Goal: Information Seeking & Learning: Learn about a topic

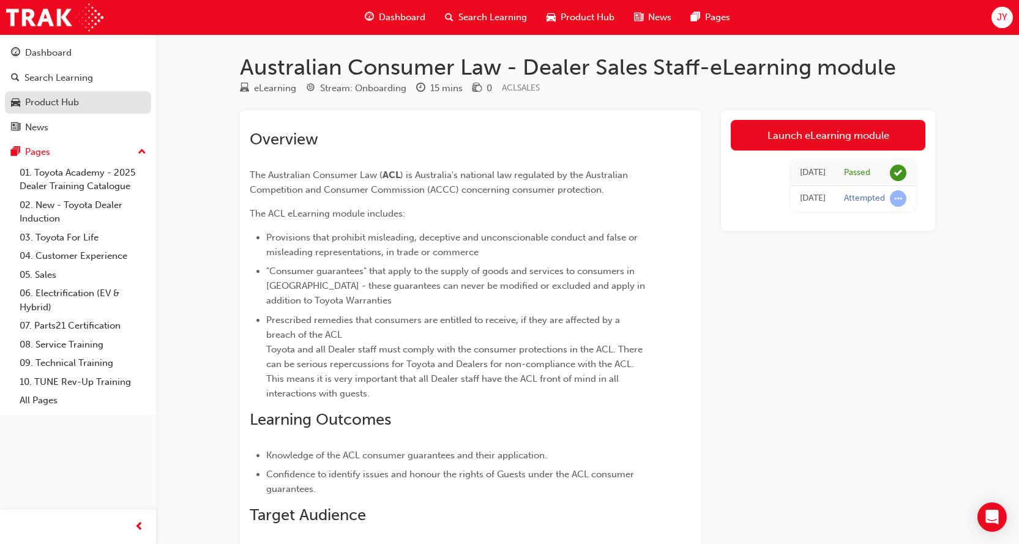
click at [91, 103] on div "Product Hub" at bounding box center [78, 102] width 134 height 15
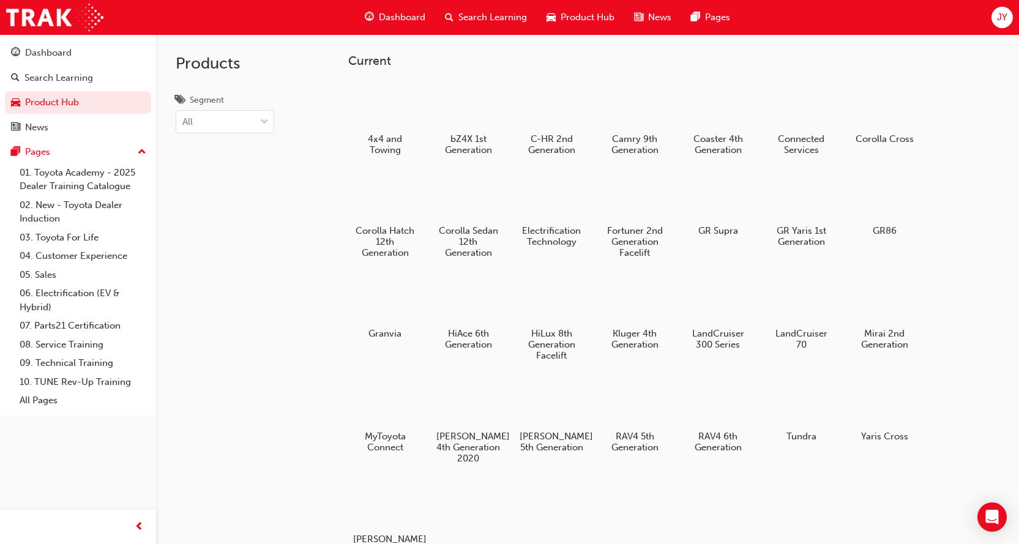
click at [292, 21] on div "Dashboard Search Learning Product Hub News Pages JY" at bounding box center [509, 17] width 1019 height 35
click at [498, 13] on span "Search Learning" at bounding box center [492, 17] width 69 height 14
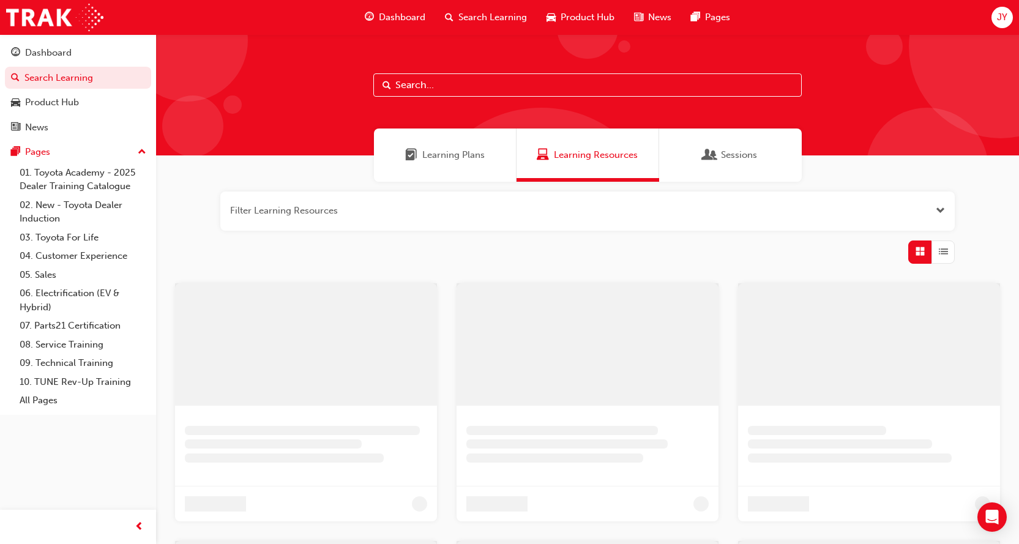
click at [486, 82] on input "text" at bounding box center [587, 84] width 428 height 23
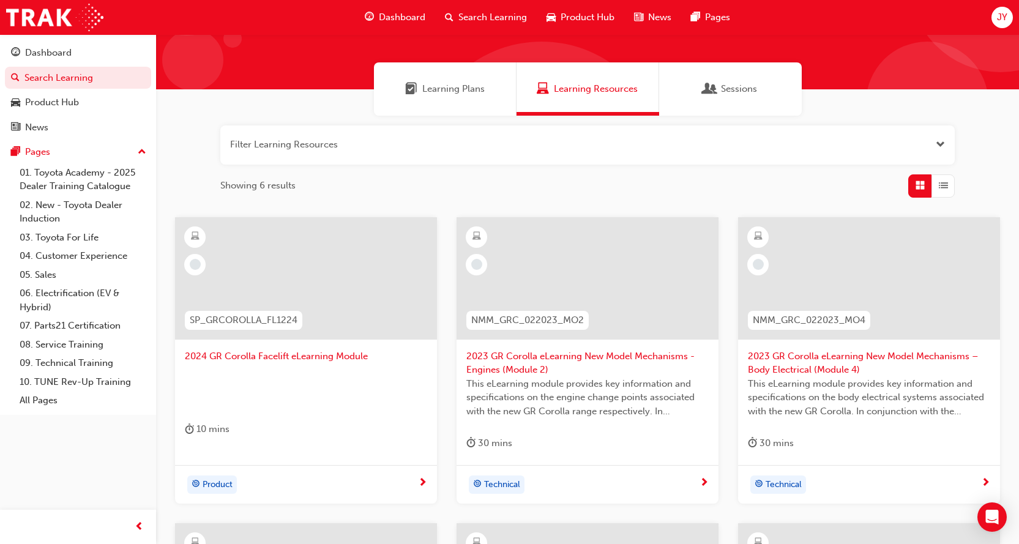
scroll to position [61, 0]
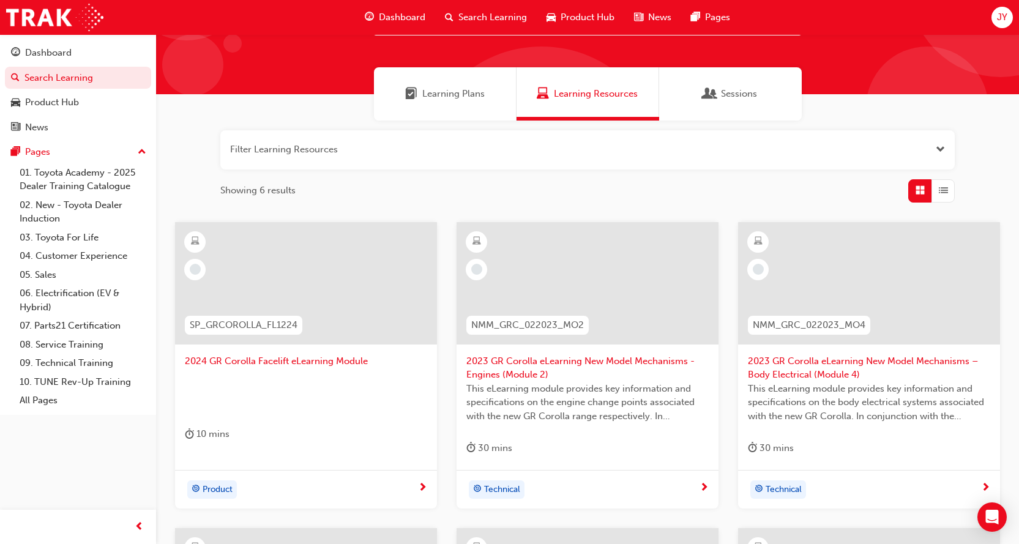
type input "gr corolla"
click at [946, 195] on span "List" at bounding box center [943, 191] width 9 height 14
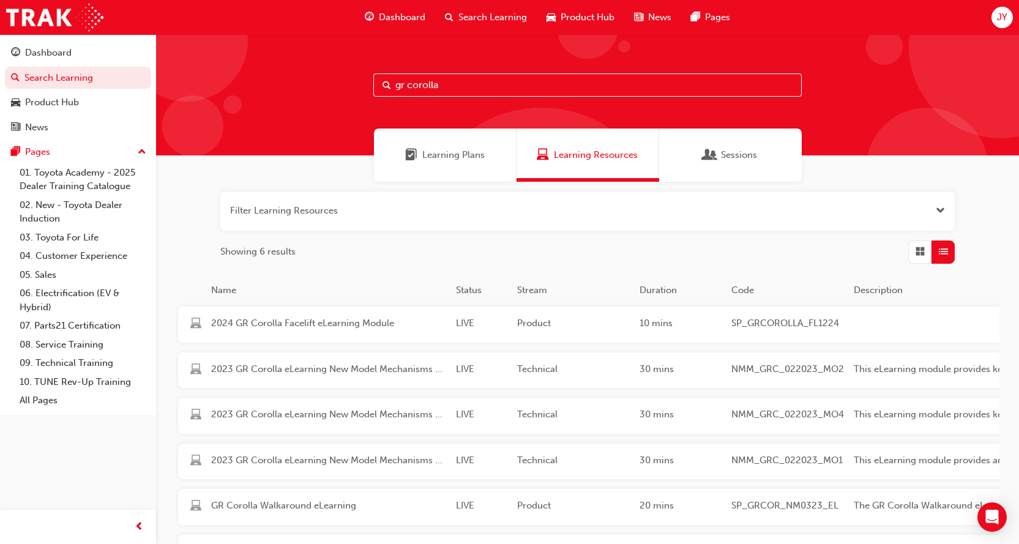
click at [478, 165] on div "Learning Plans" at bounding box center [445, 154] width 143 height 53
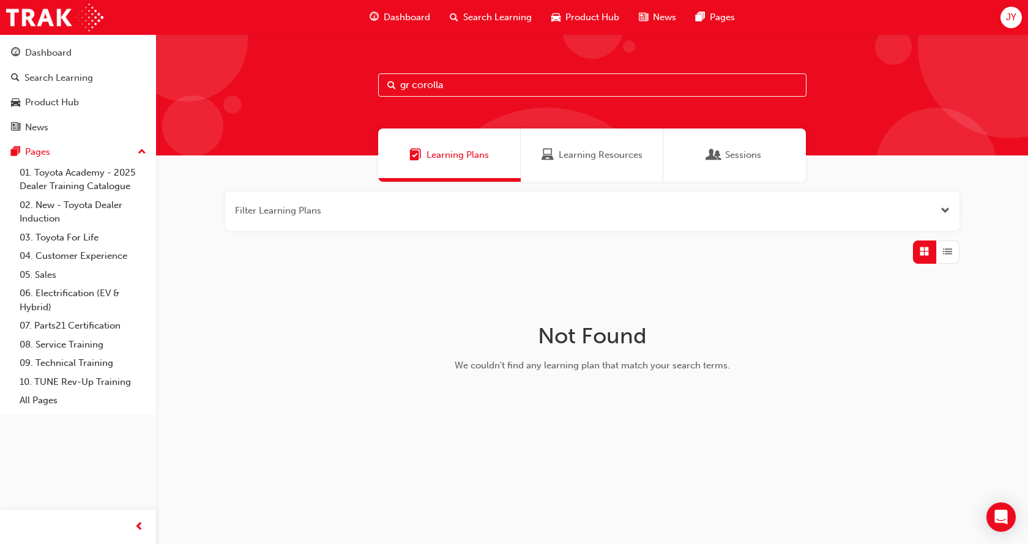
click at [733, 171] on div "Sessions" at bounding box center [734, 154] width 143 height 53
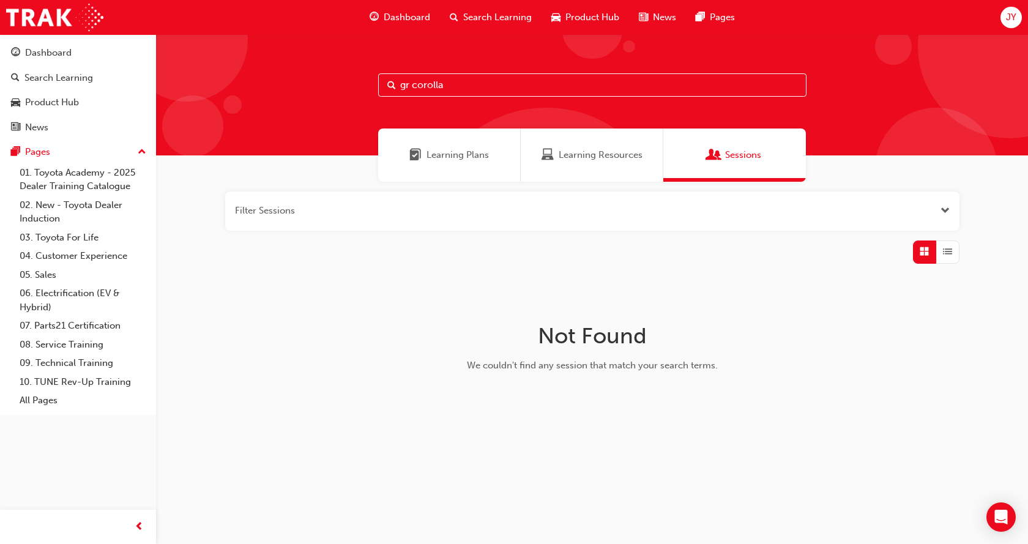
click at [598, 161] on span "Learning Resources" at bounding box center [601, 155] width 84 height 14
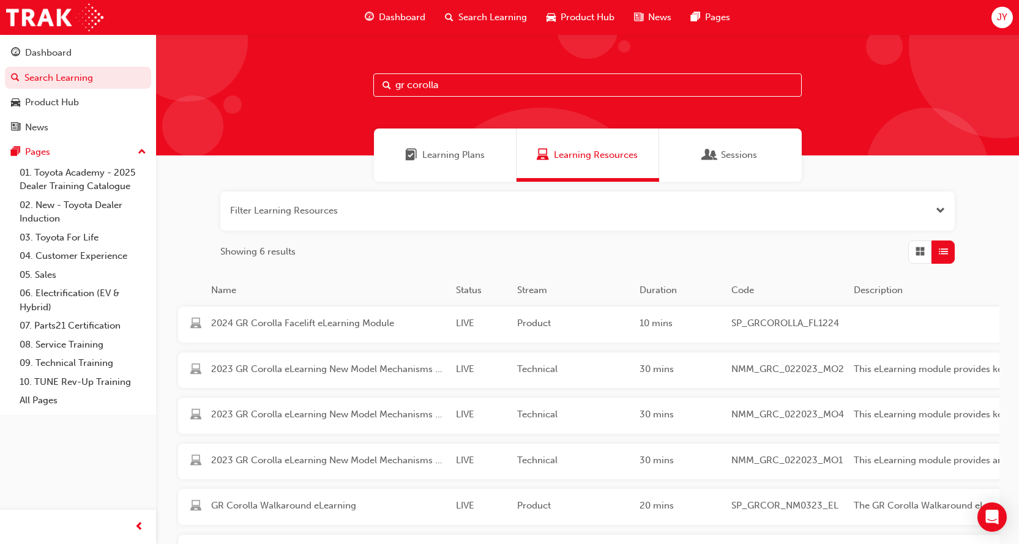
click at [922, 250] on span "Grid" at bounding box center [919, 252] width 9 height 14
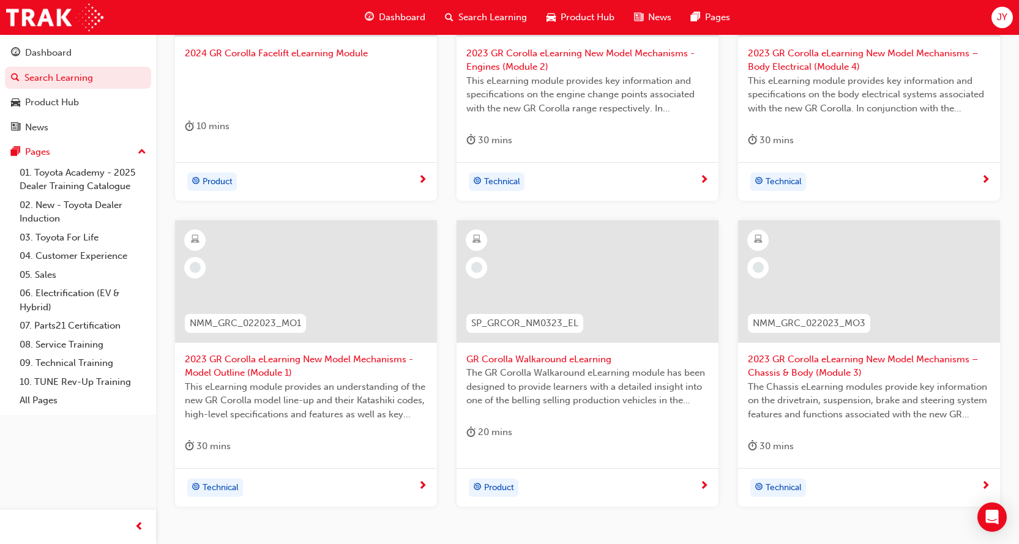
scroll to position [428, 0]
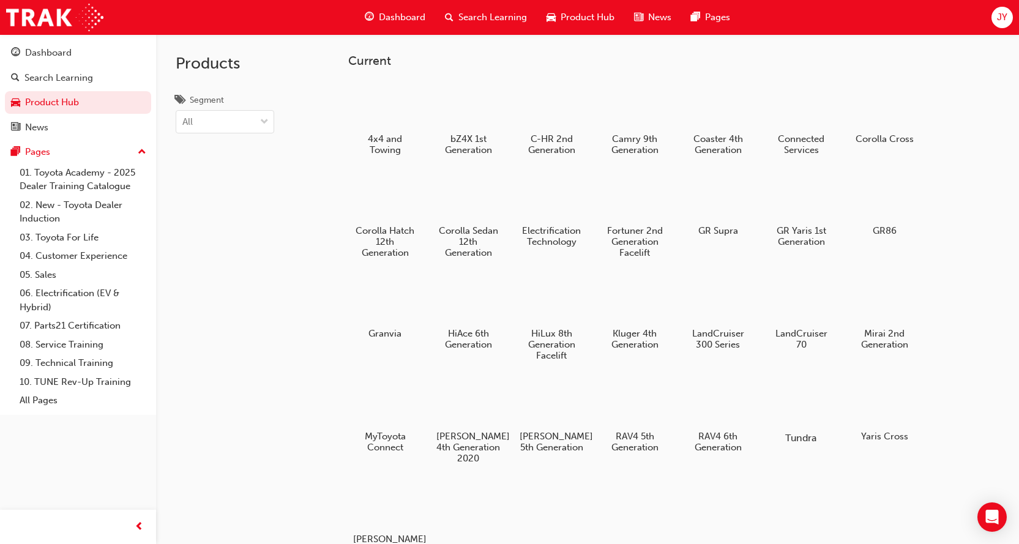
click at [822, 414] on div at bounding box center [801, 402] width 68 height 48
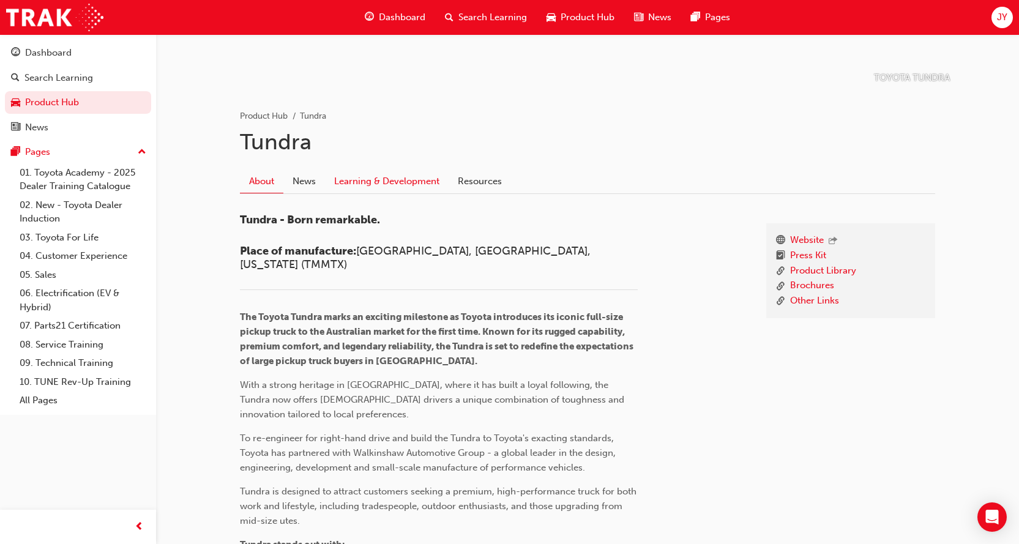
scroll to position [184, 0]
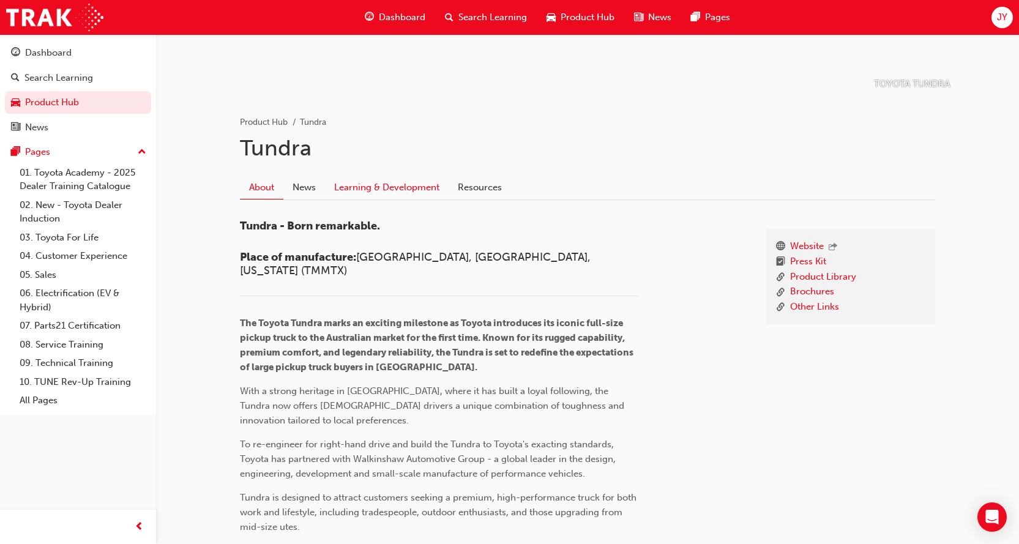
click at [356, 188] on link "Learning & Development" at bounding box center [387, 187] width 124 height 23
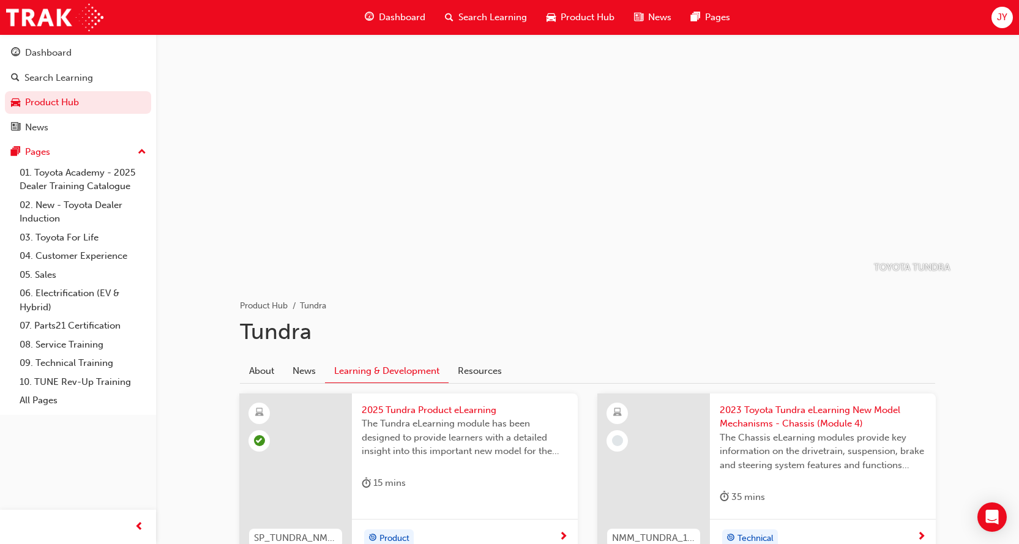
scroll to position [184, 0]
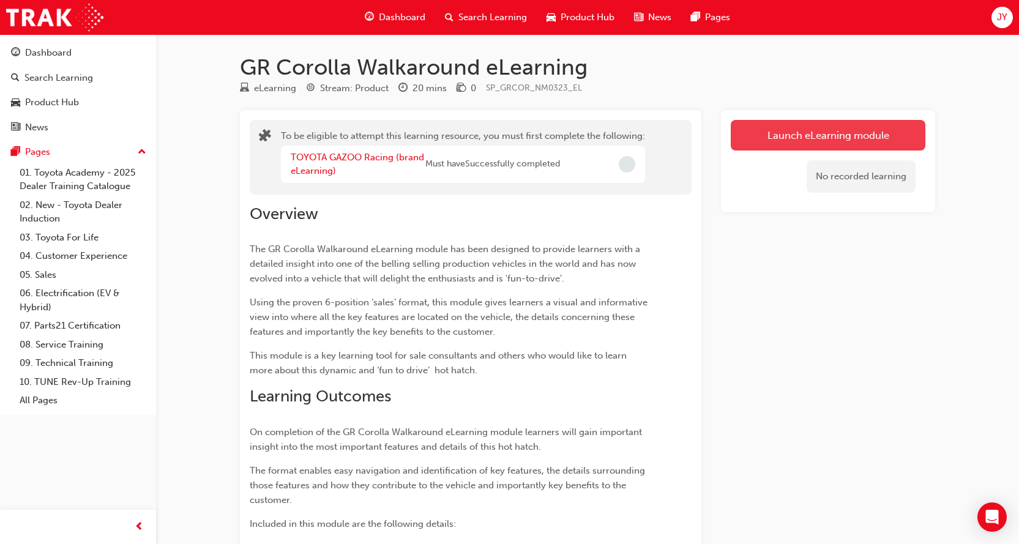
click at [749, 135] on button "Launch eLearning module" at bounding box center [828, 135] width 195 height 31
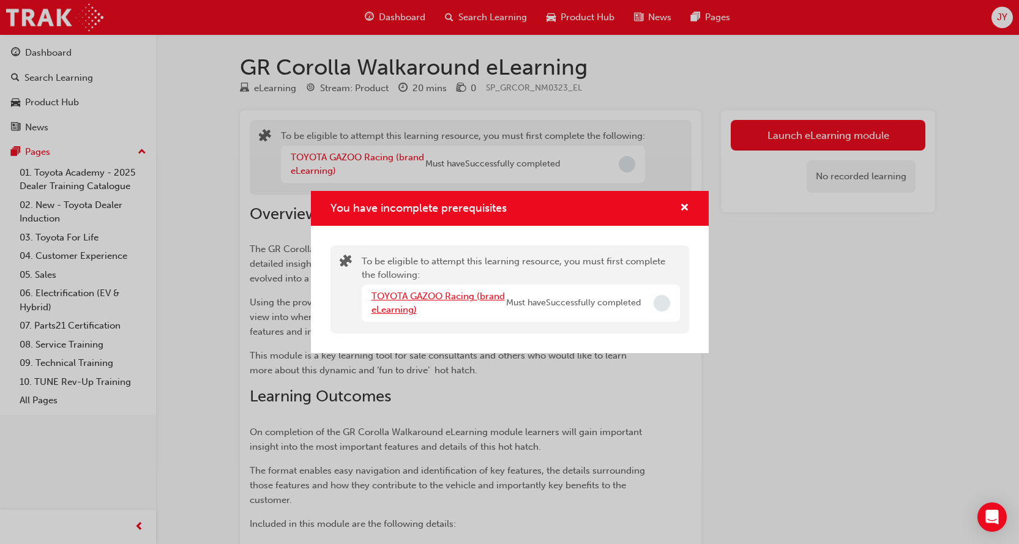
click at [464, 297] on link "TOYOTA GAZOO Racing (brand eLearning)" at bounding box center [437, 303] width 133 height 25
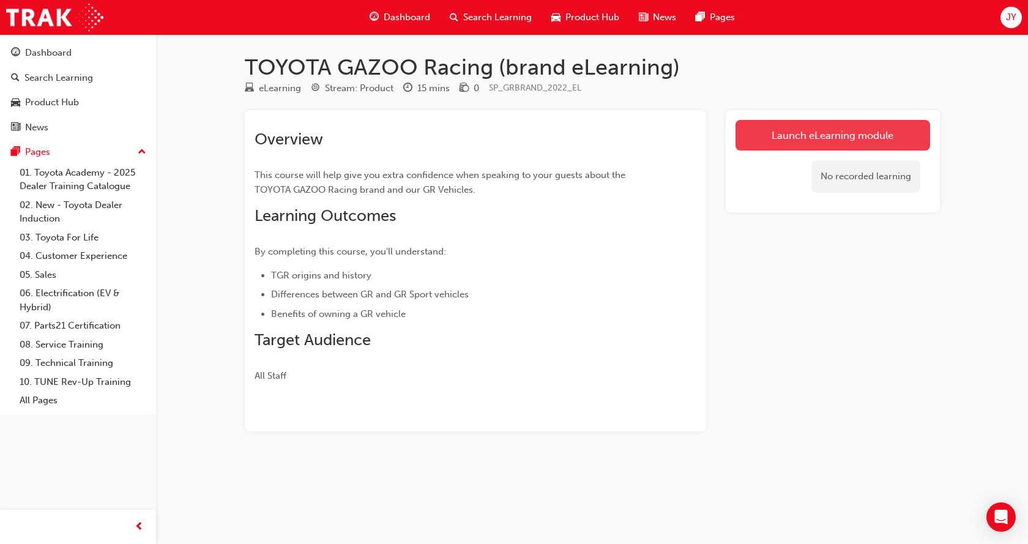
click at [827, 141] on link "Launch eLearning module" at bounding box center [832, 135] width 195 height 31
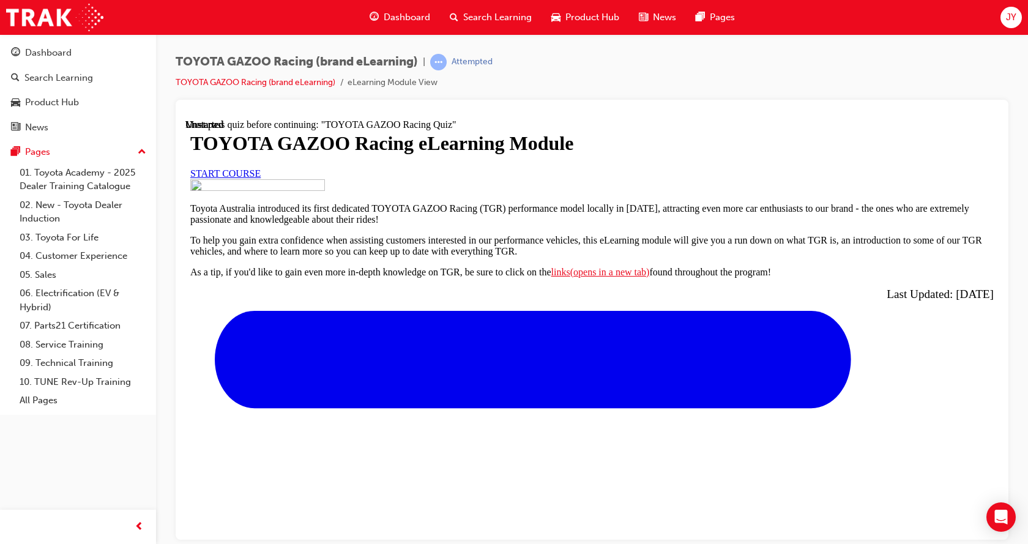
click at [261, 178] on span "START COURSE" at bounding box center [225, 173] width 70 height 10
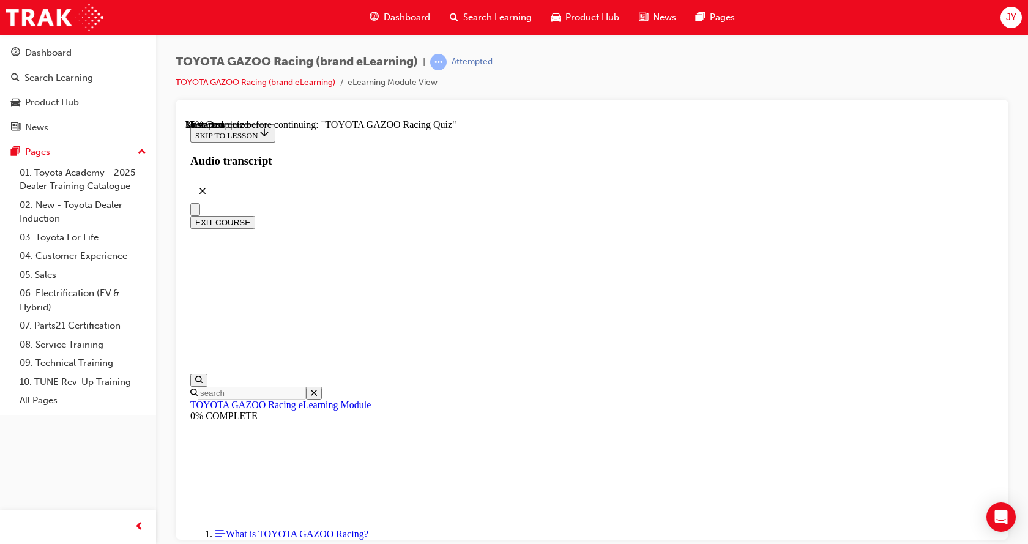
scroll to position [1262, 0]
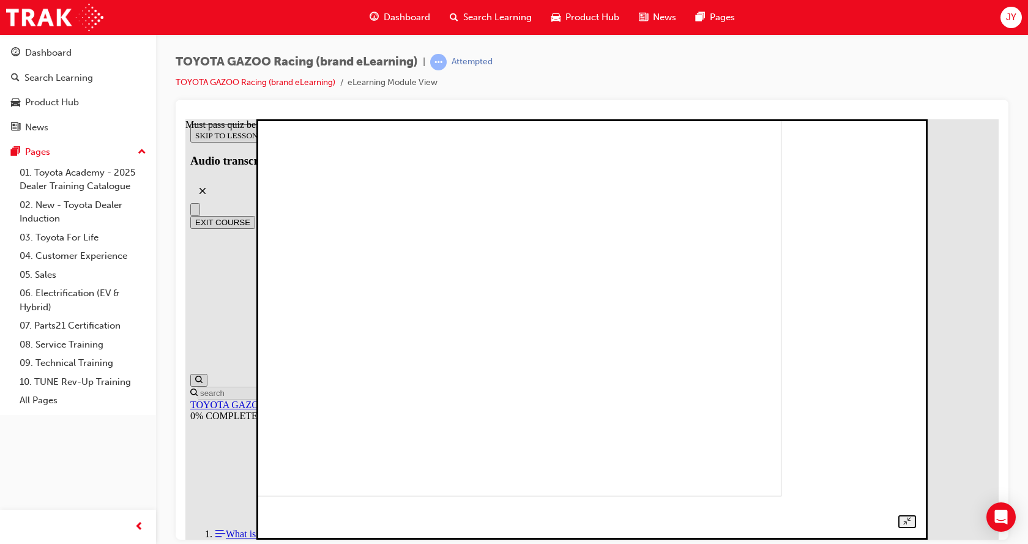
click at [502, 310] on img at bounding box center [466, 285] width 631 height 420
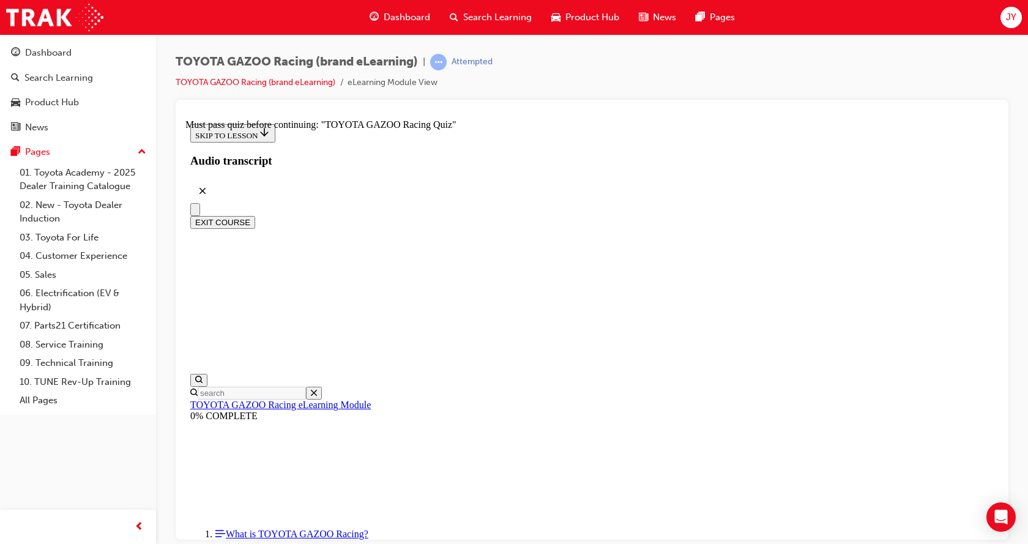
scroll to position [894, 0]
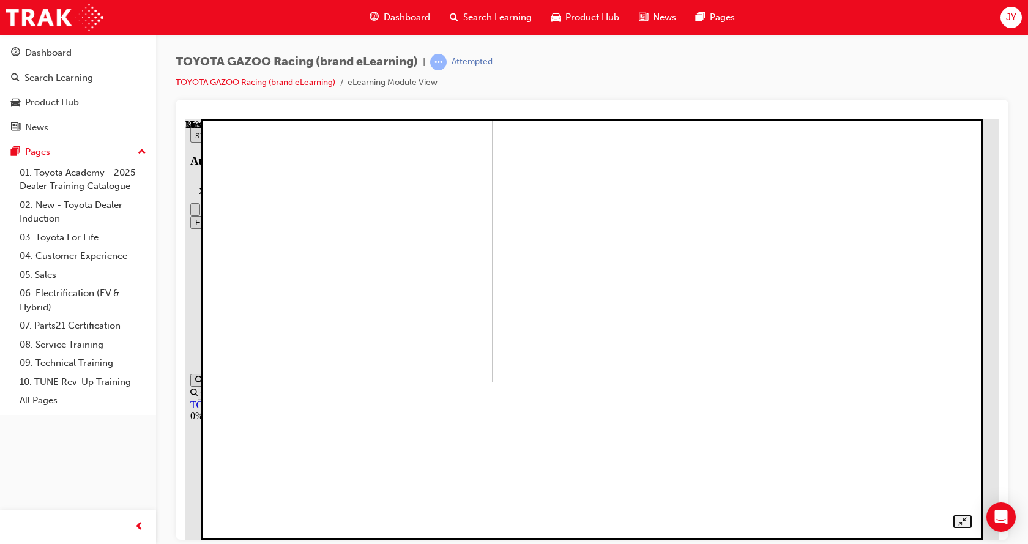
click at [493, 382] on img at bounding box center [122, 171] width 741 height 420
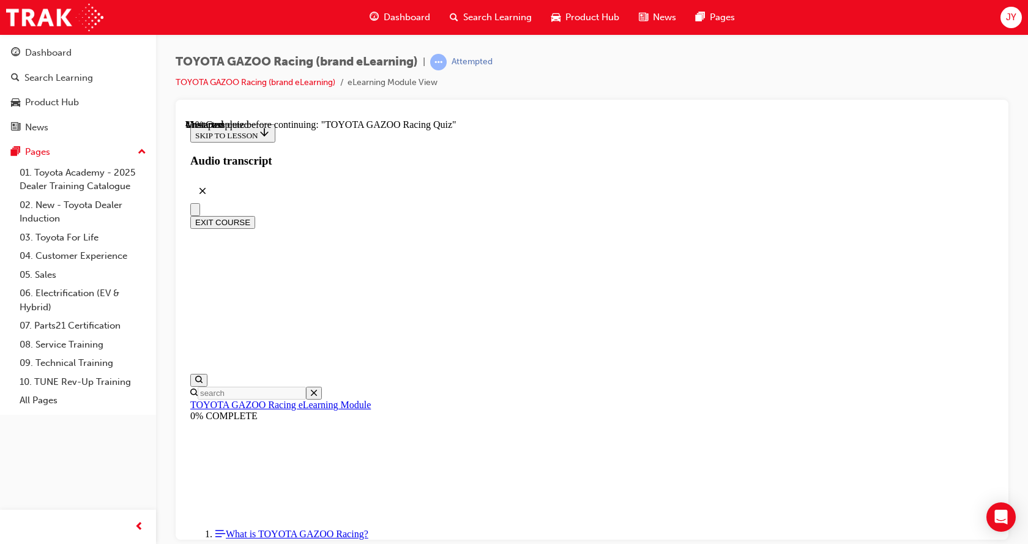
scroll to position [1346, 0]
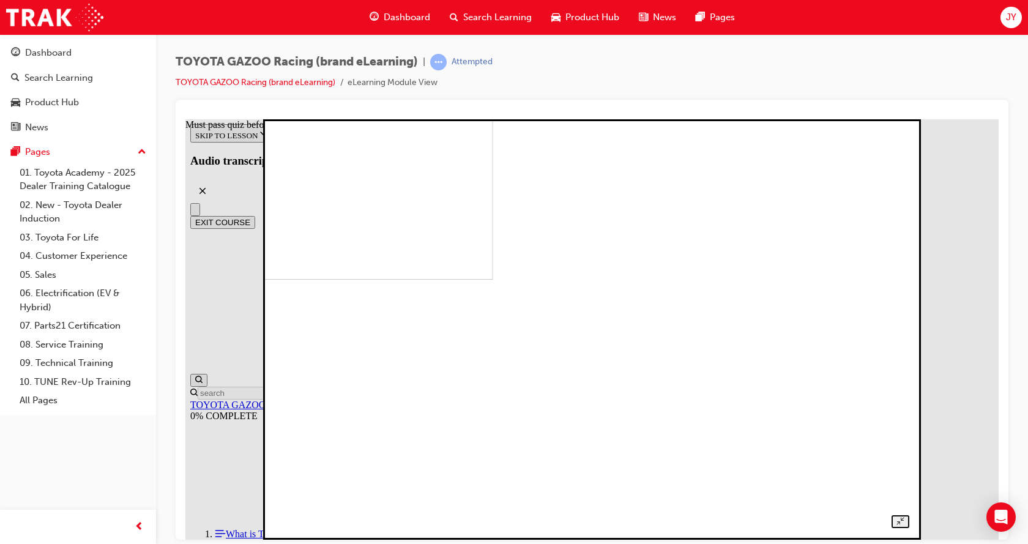
click at [493, 279] on img at bounding box center [184, 69] width 617 height 420
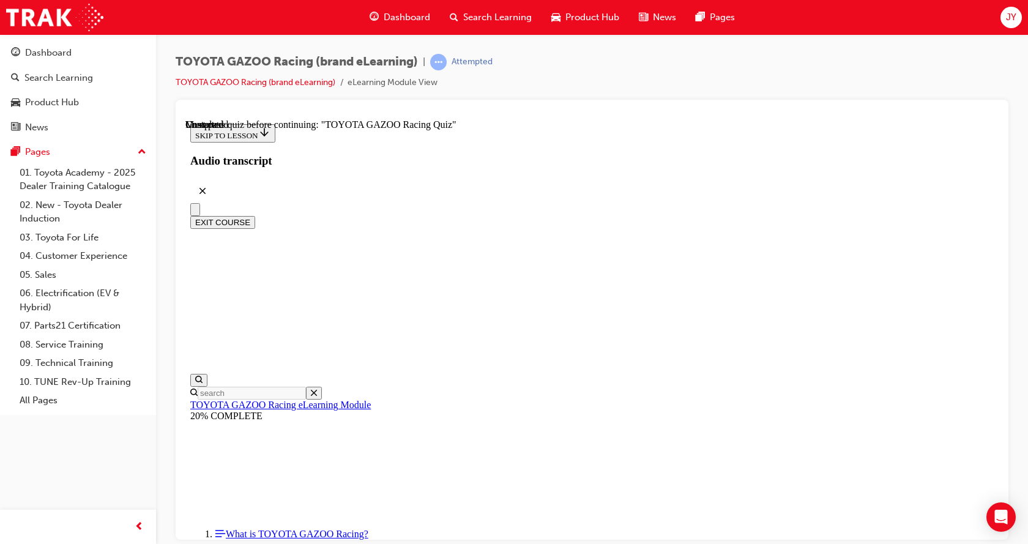
scroll to position [4279, 0]
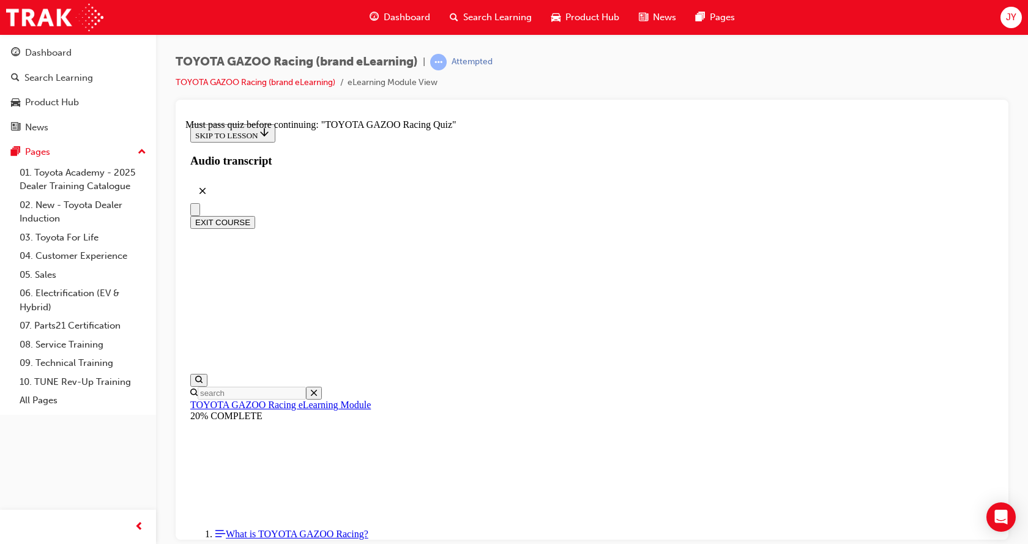
scroll to position [345, 0]
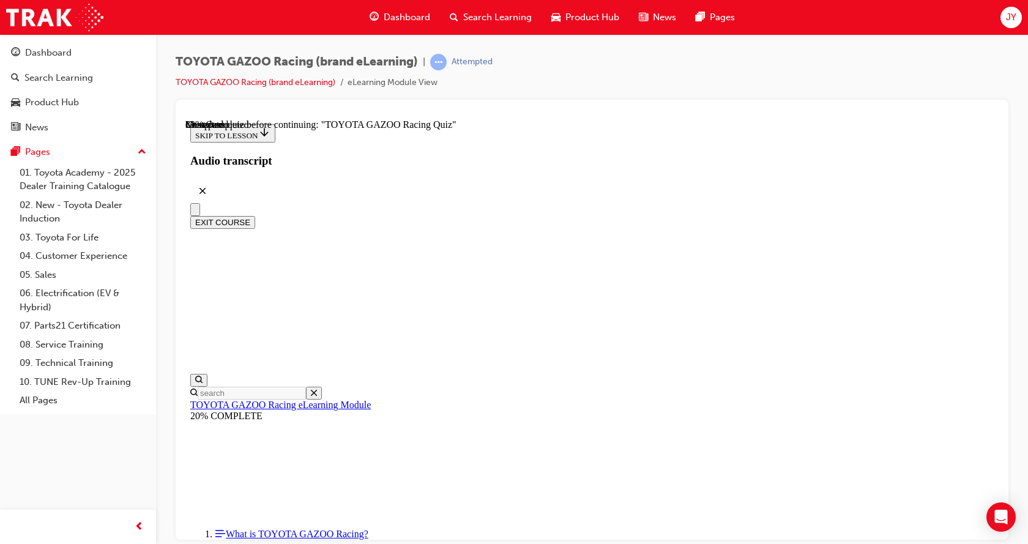
drag, startPoint x: 556, startPoint y: 392, endPoint x: 598, endPoint y: 346, distance: 62.8
drag, startPoint x: 533, startPoint y: 438, endPoint x: 736, endPoint y: 441, distance: 202.5
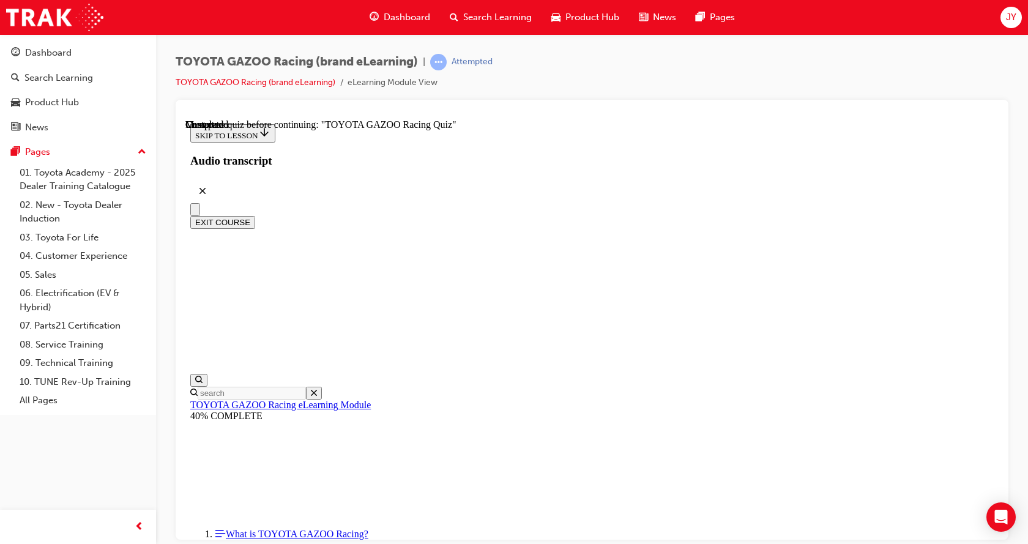
scroll to position [1866, 0]
drag, startPoint x: 649, startPoint y: 373, endPoint x: 623, endPoint y: 377, distance: 26.1
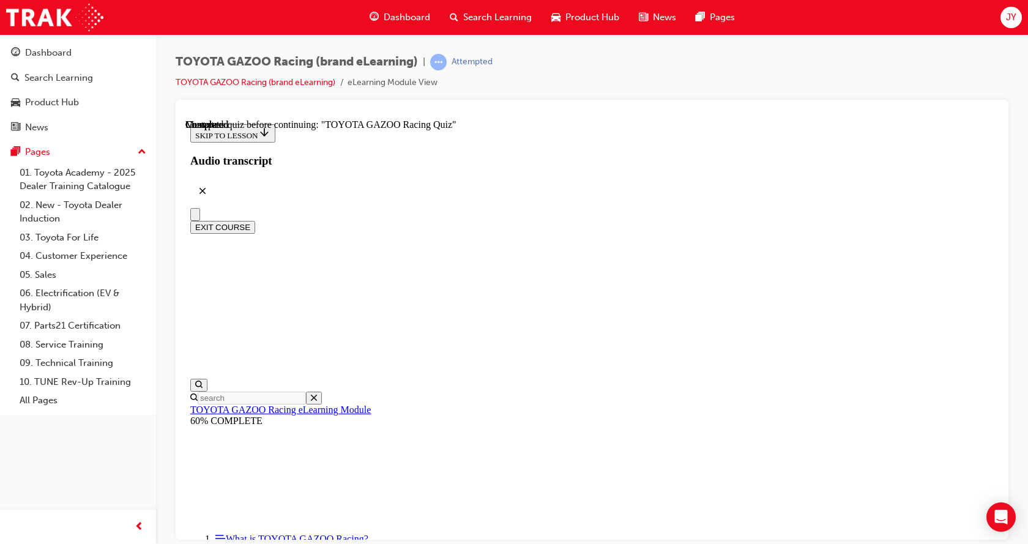
scroll to position [0, 0]
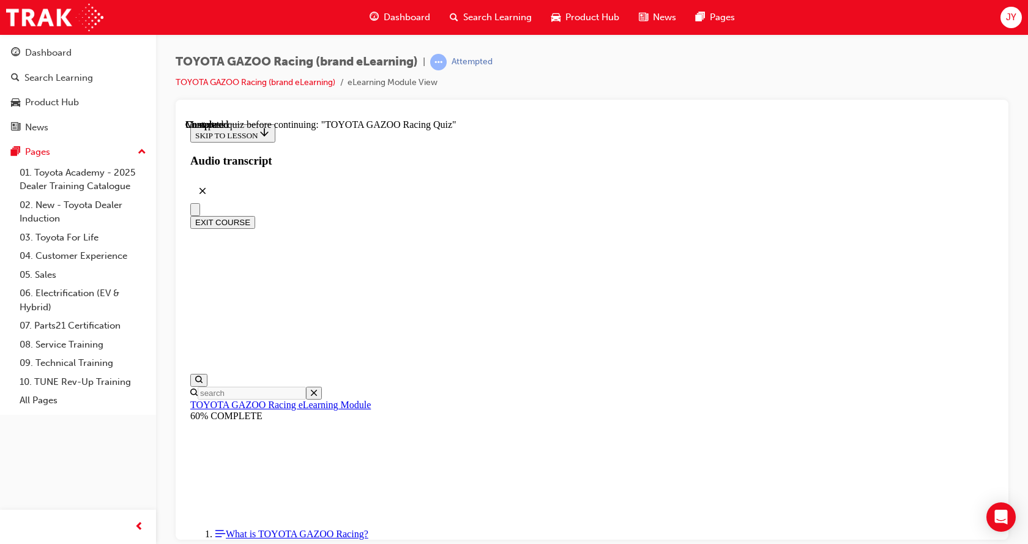
scroll to position [961, 0]
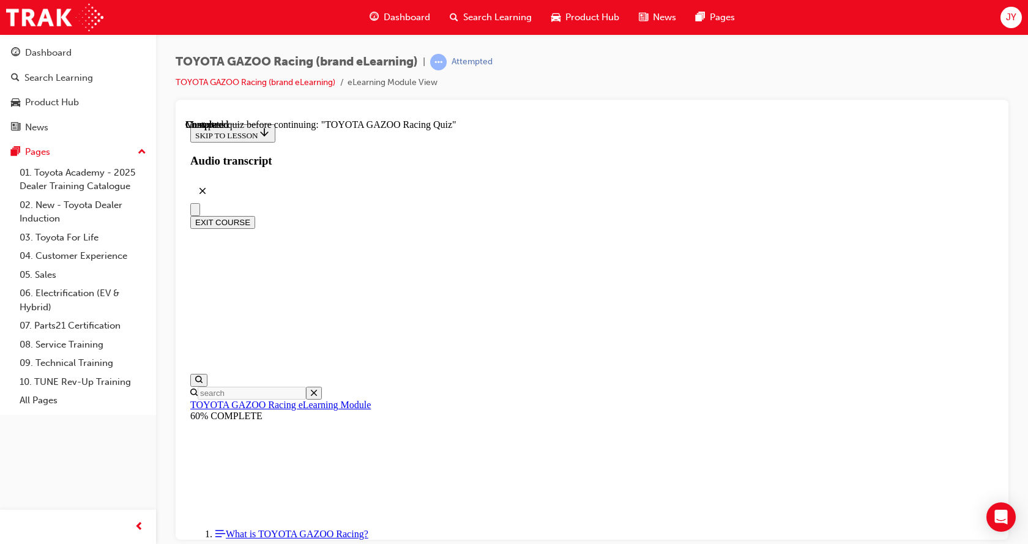
radio input "true"
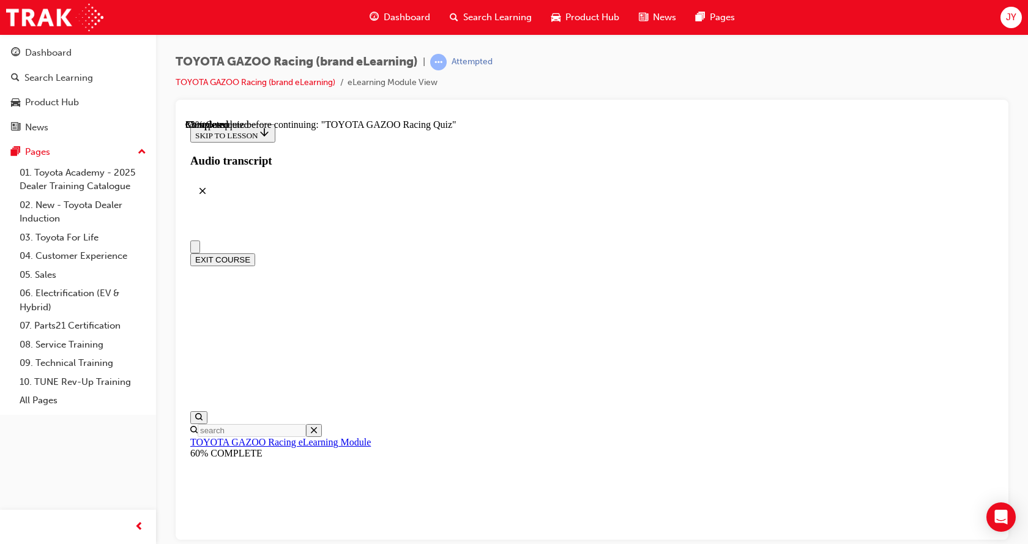
scroll to position [0, 0]
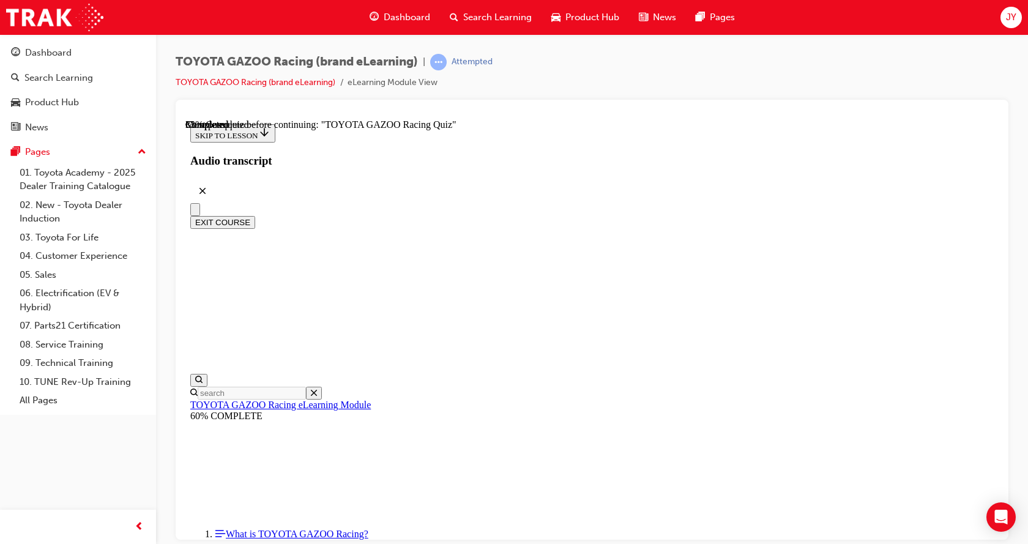
scroll to position [961, 0]
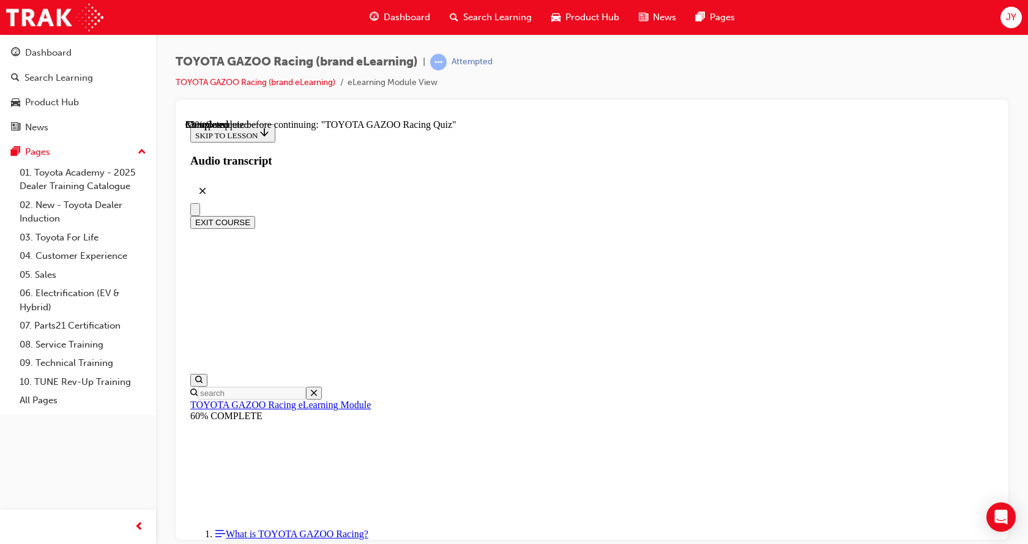
radio input "true"
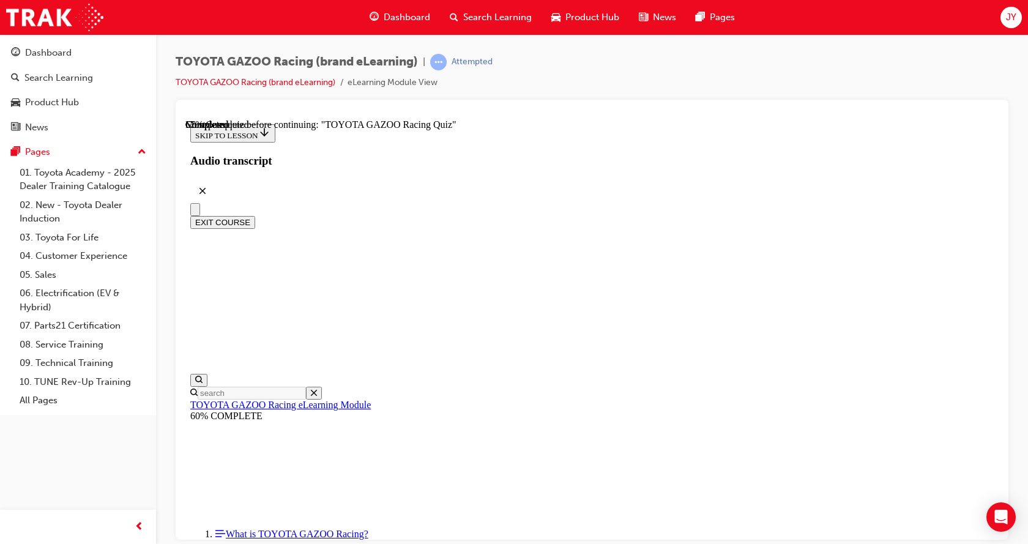
radio input "true"
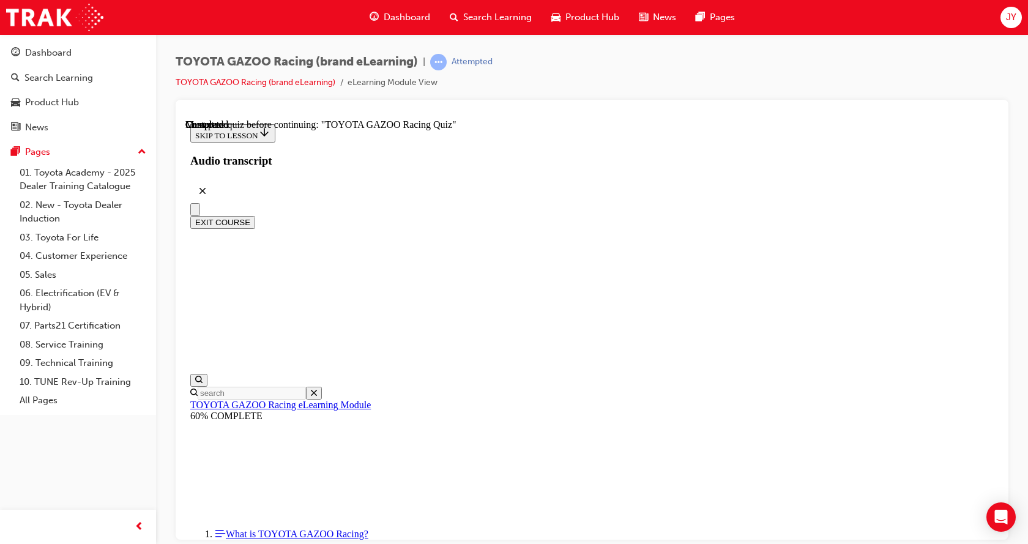
drag, startPoint x: 506, startPoint y: 329, endPoint x: 500, endPoint y: 334, distance: 7.4
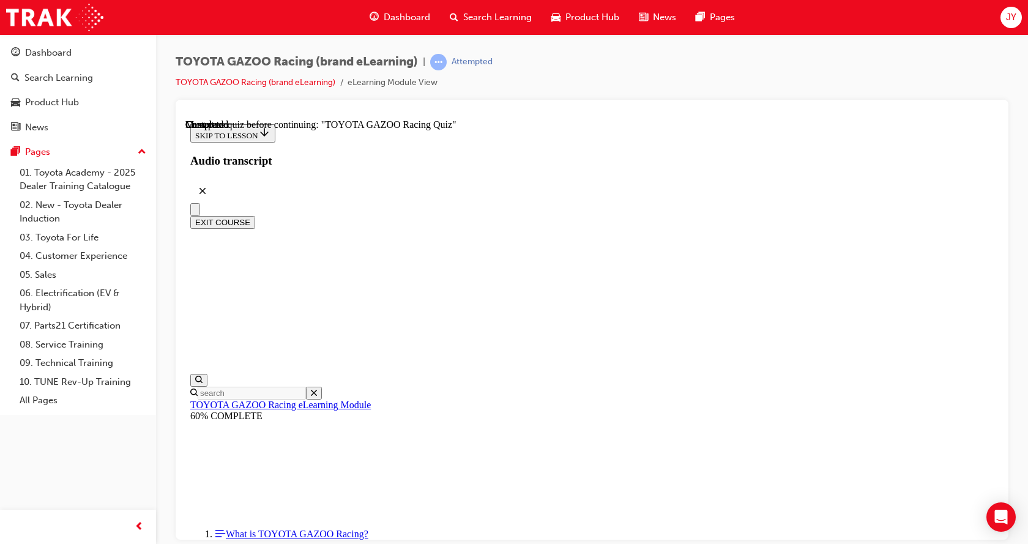
drag, startPoint x: 507, startPoint y: 318, endPoint x: 505, endPoint y: 355, distance: 37.3
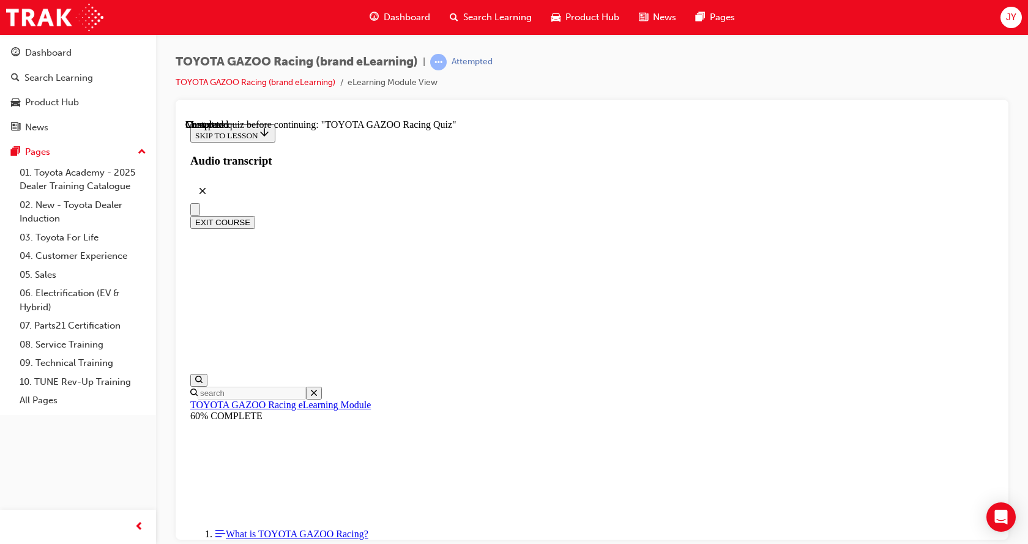
radio input "true"
drag, startPoint x: 510, startPoint y: 324, endPoint x: 508, endPoint y: 334, distance: 10.1
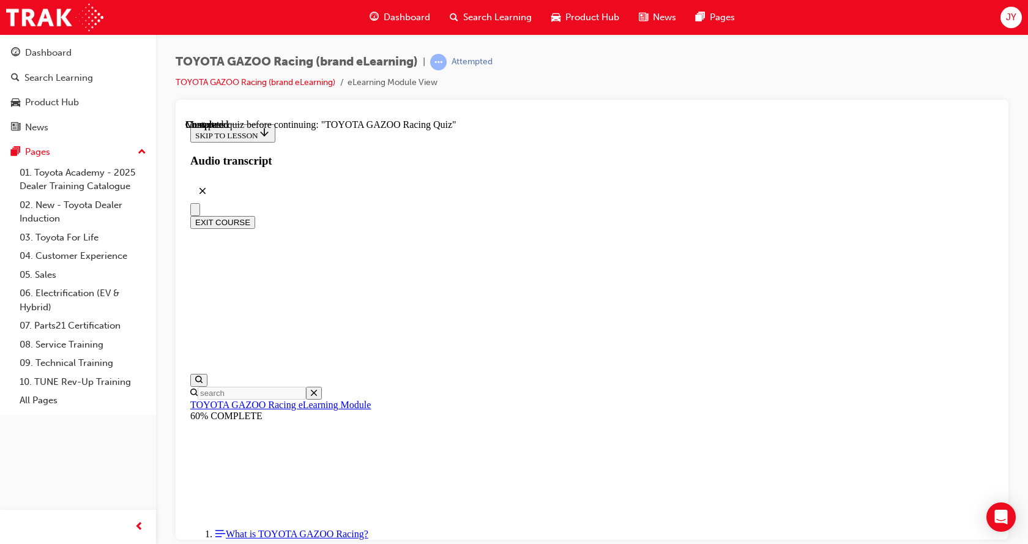
radio input "true"
drag, startPoint x: 507, startPoint y: 316, endPoint x: 507, endPoint y: 326, distance: 10.4
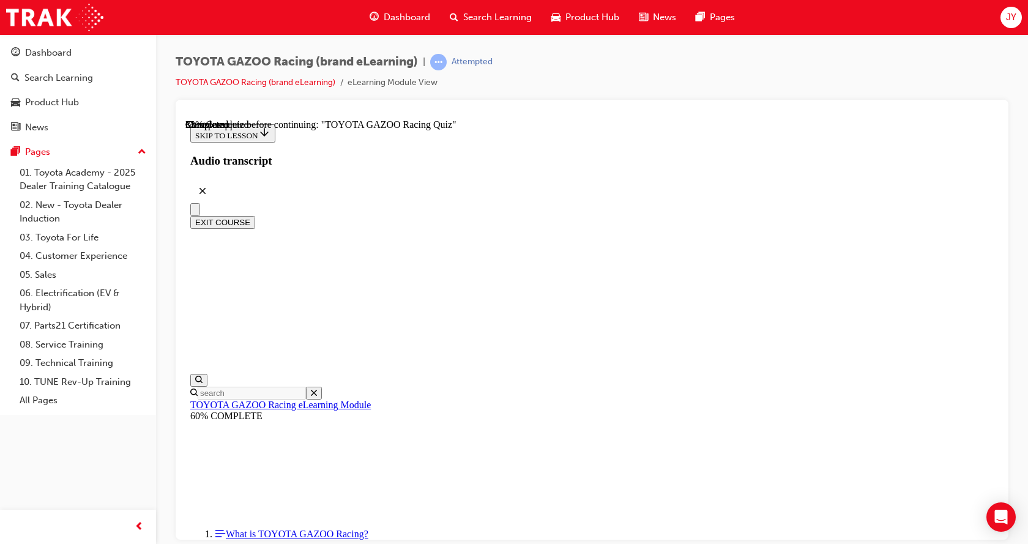
scroll to position [83, 0]
radio input "true"
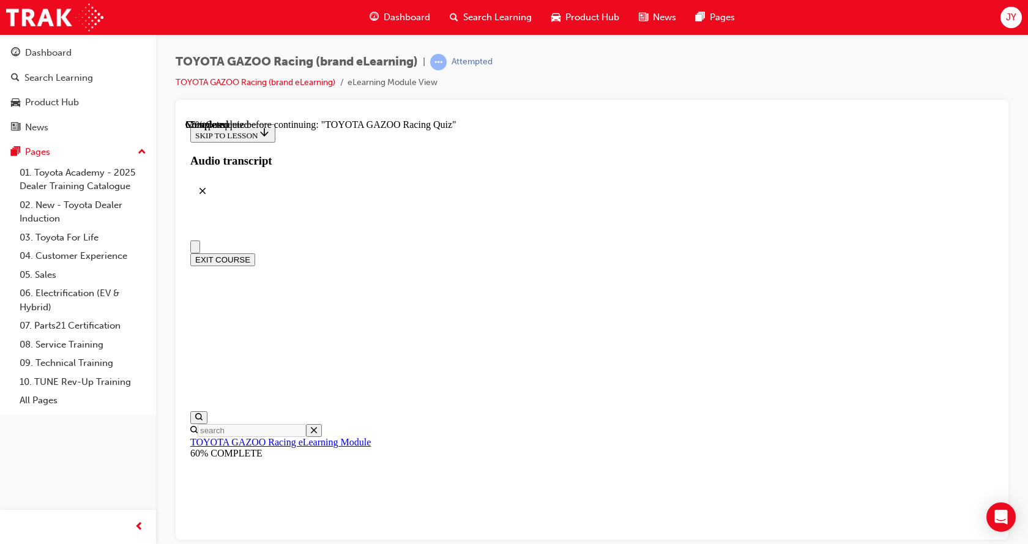
scroll to position [184, 0]
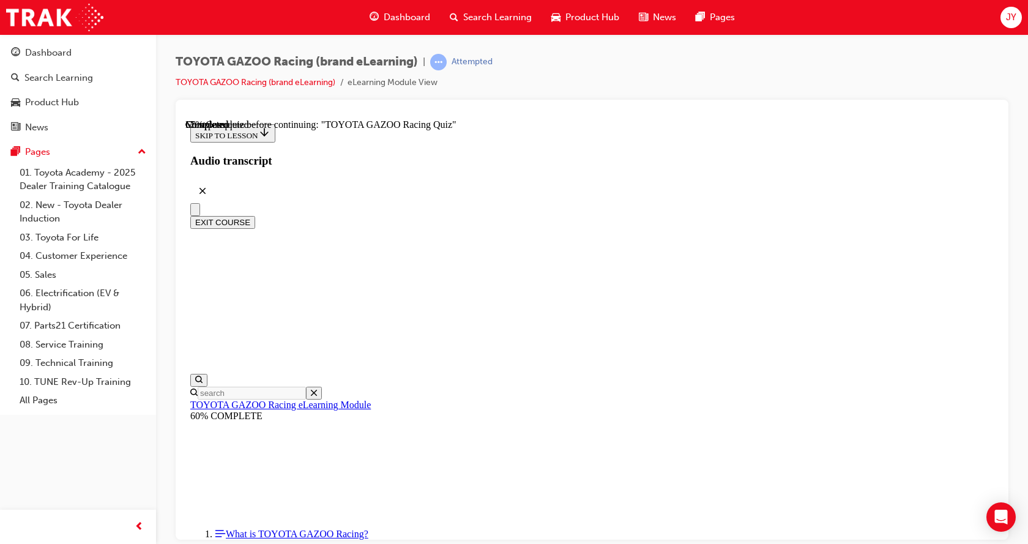
radio input "true"
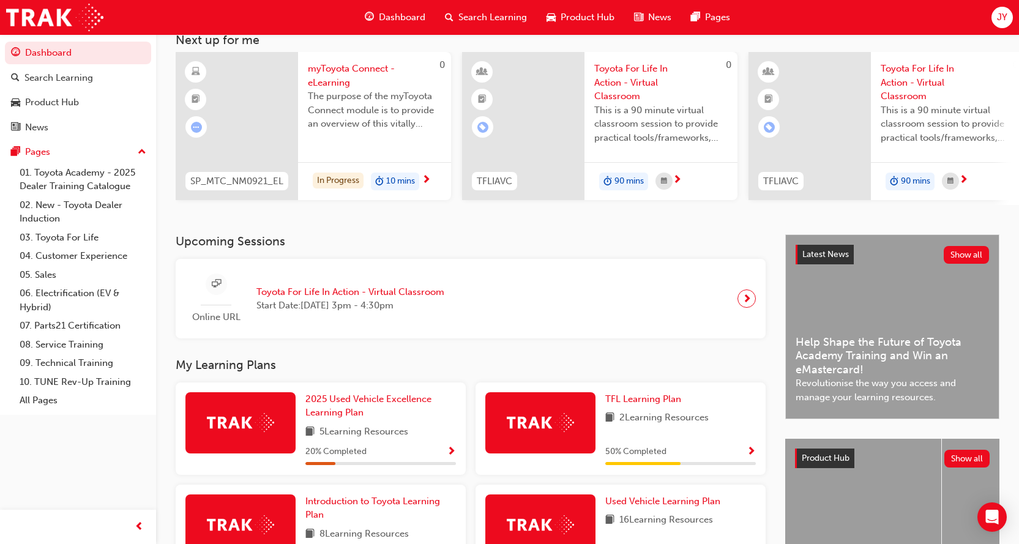
scroll to position [187, 0]
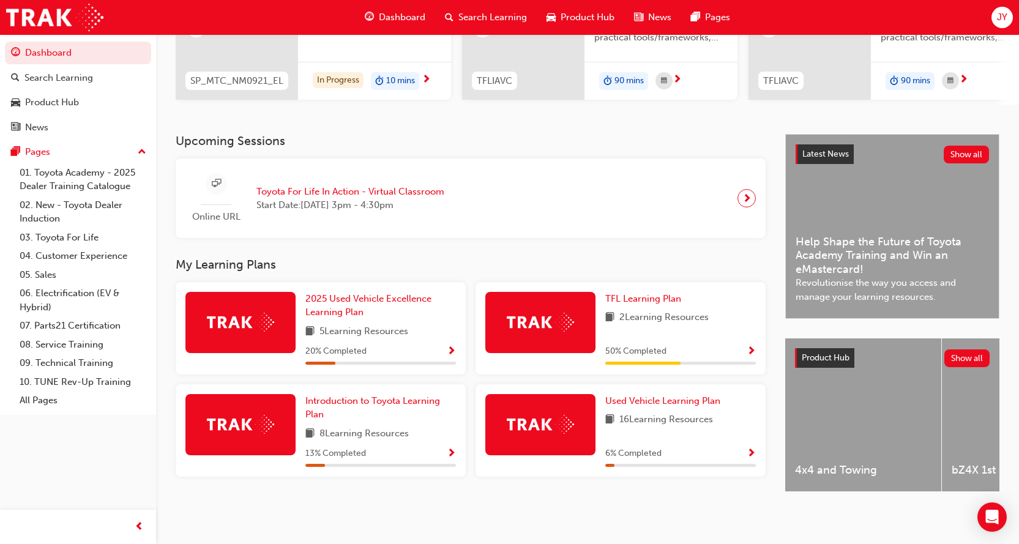
click at [453, 351] on span "Show Progress" at bounding box center [451, 351] width 9 height 11
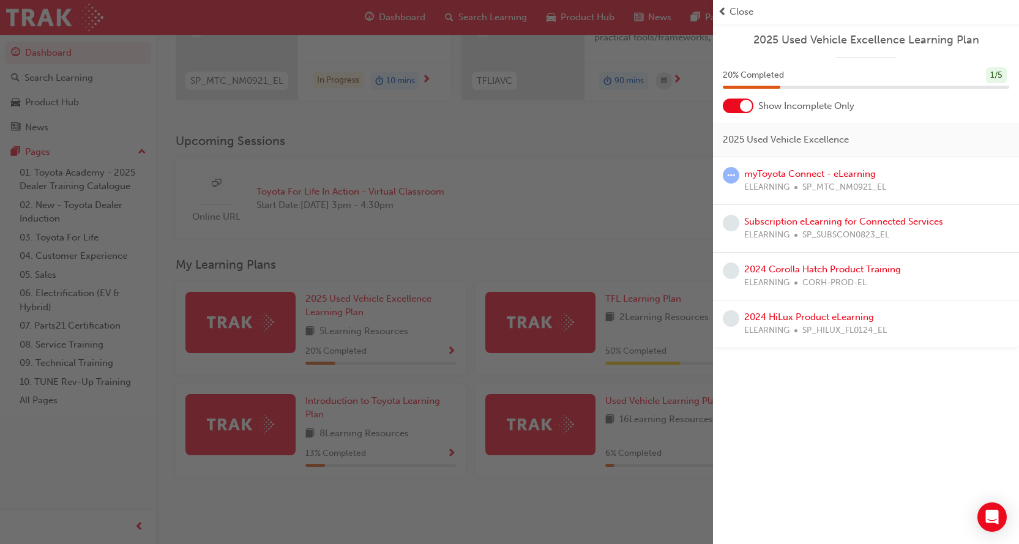
click at [742, 107] on div at bounding box center [746, 106] width 12 height 12
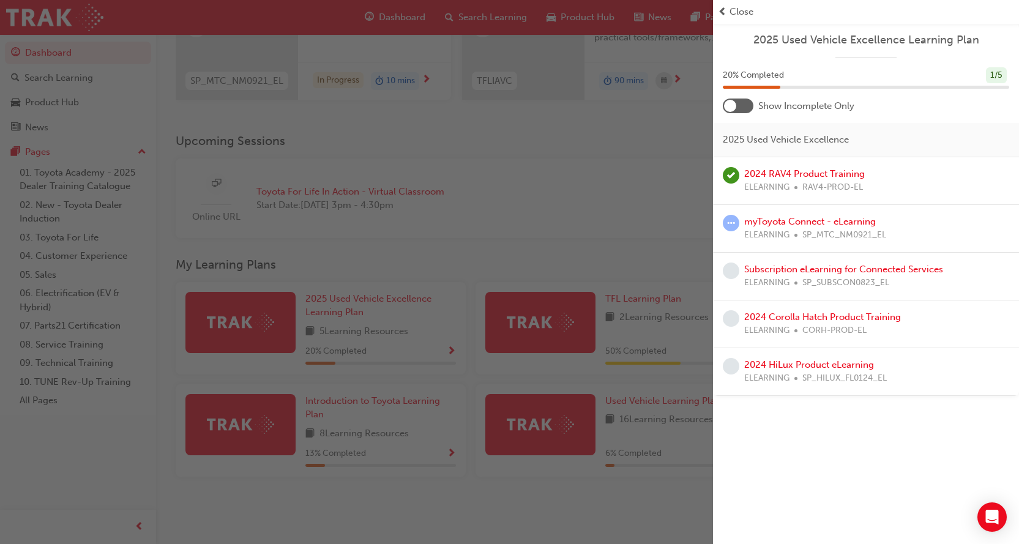
click at [667, 179] on div "button" at bounding box center [356, 272] width 713 height 544
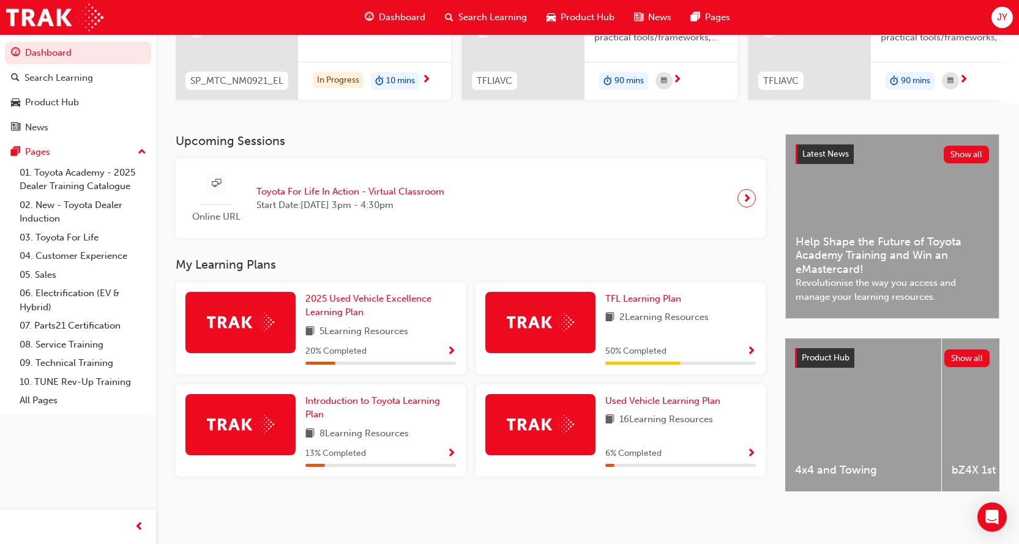
click at [447, 453] on span "Show Progress" at bounding box center [451, 453] width 9 height 11
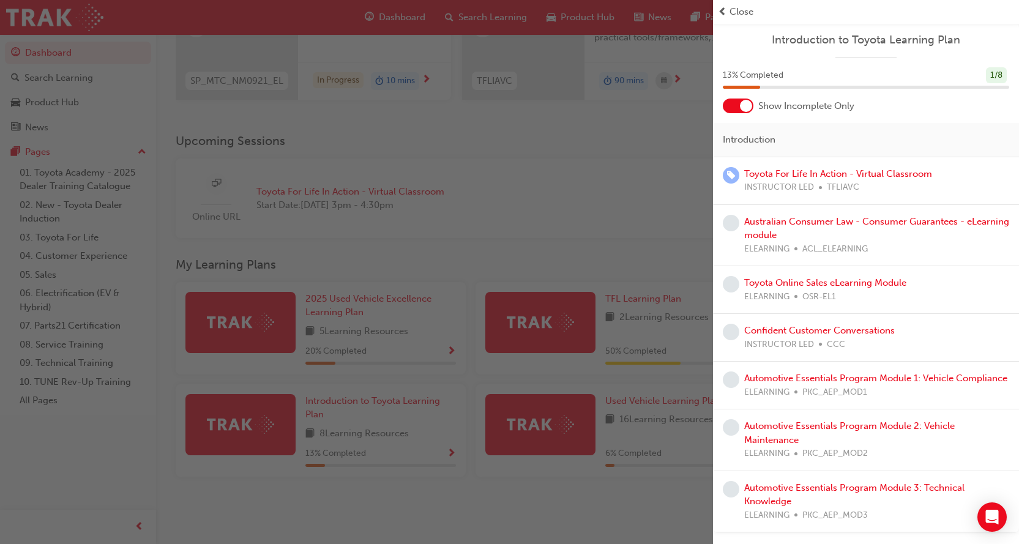
click at [741, 108] on div at bounding box center [746, 106] width 12 height 12
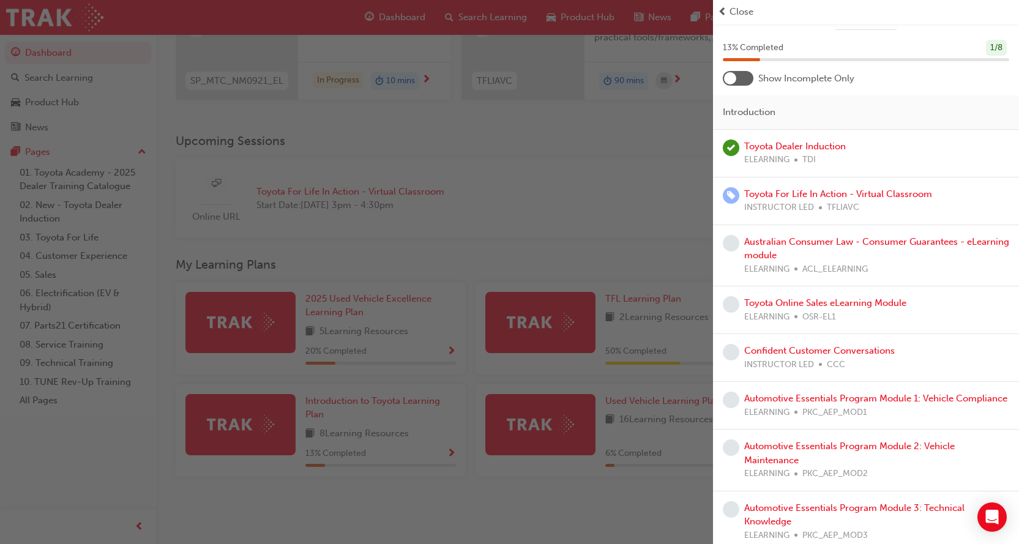
scroll to position [50, 0]
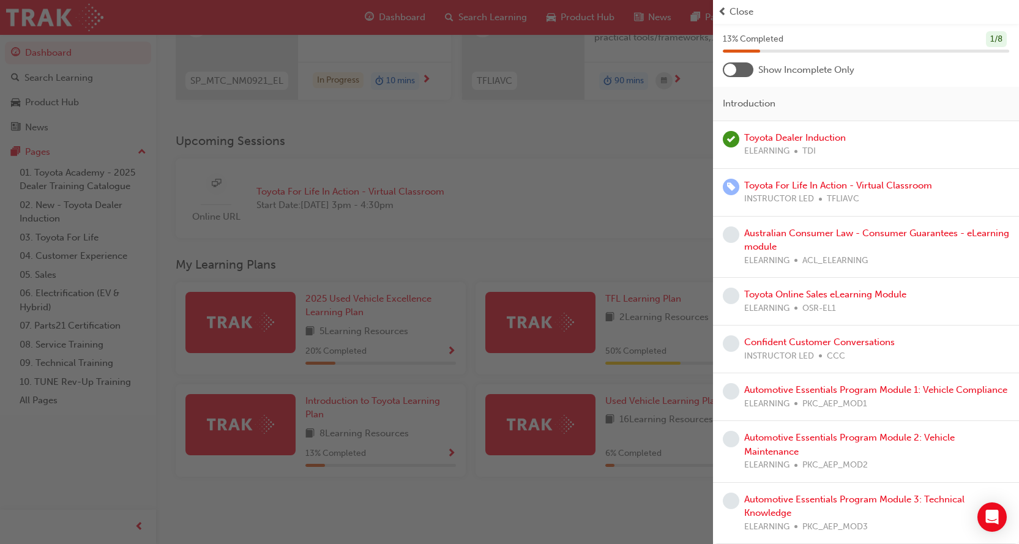
click at [734, 15] on span "Close" at bounding box center [741, 12] width 24 height 14
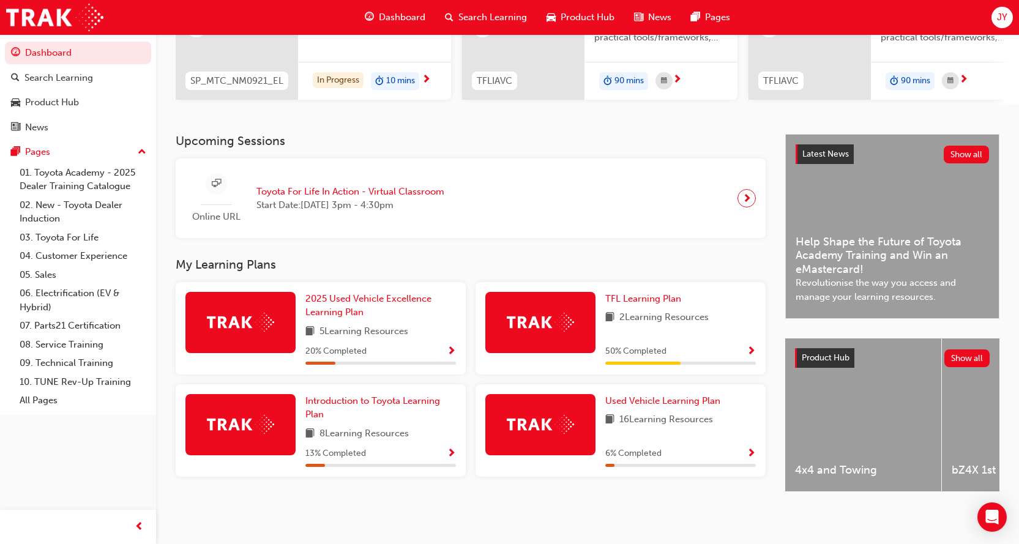
click at [749, 346] on span "Show Progress" at bounding box center [750, 351] width 9 height 11
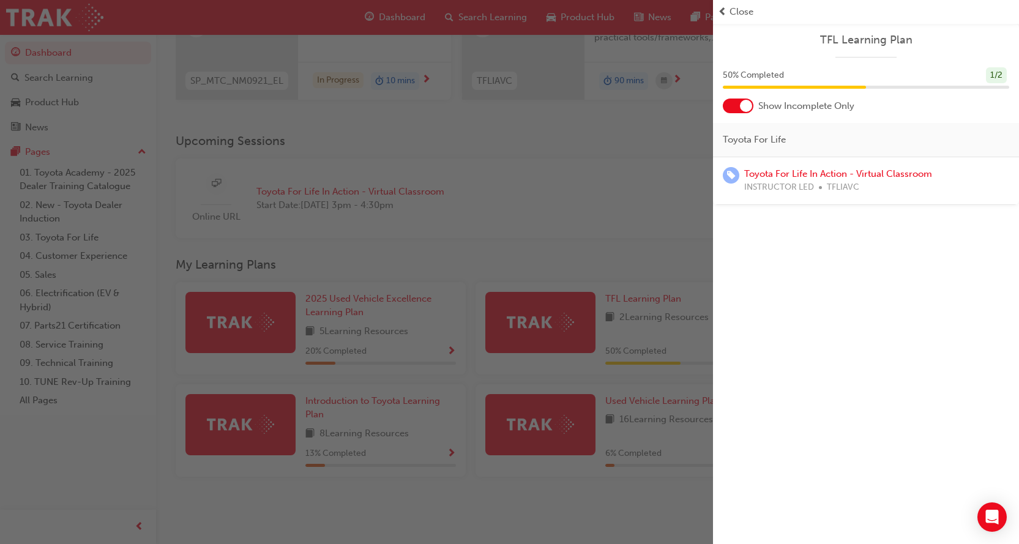
click at [726, 108] on div at bounding box center [738, 106] width 31 height 15
click at [744, 12] on span "Close" at bounding box center [741, 12] width 24 height 14
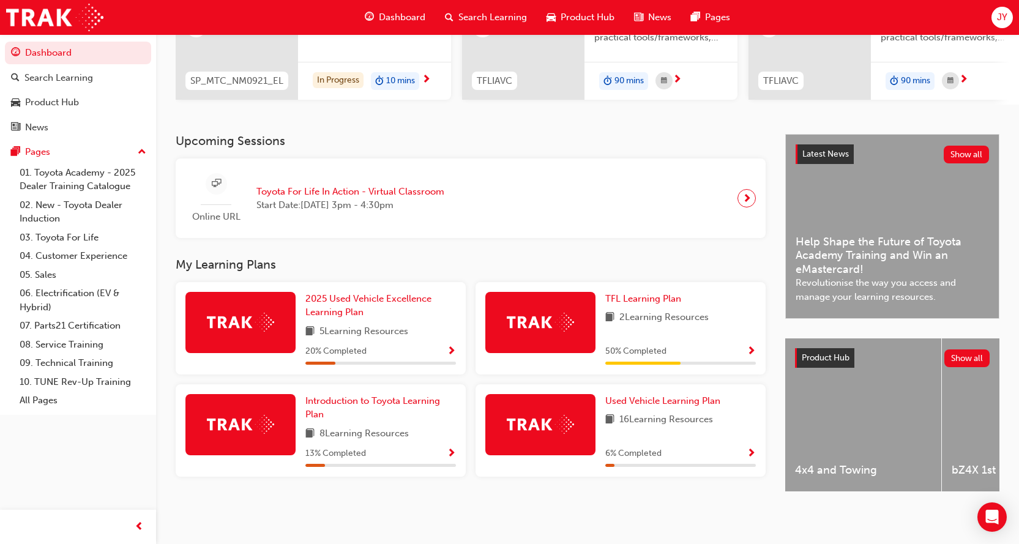
click at [749, 448] on span "Show Progress" at bounding box center [750, 453] width 9 height 11
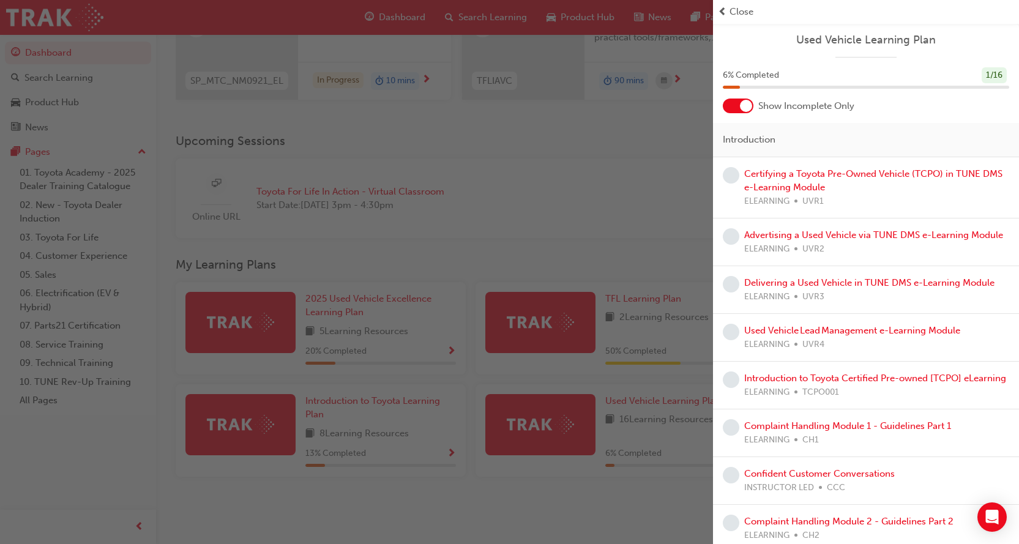
click at [737, 105] on div at bounding box center [738, 106] width 31 height 15
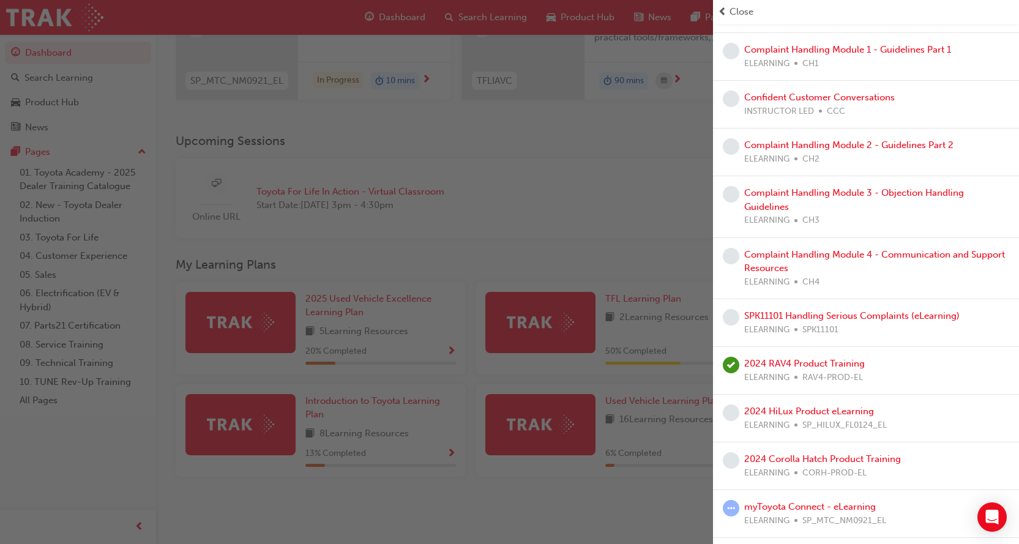
scroll to position [445, 0]
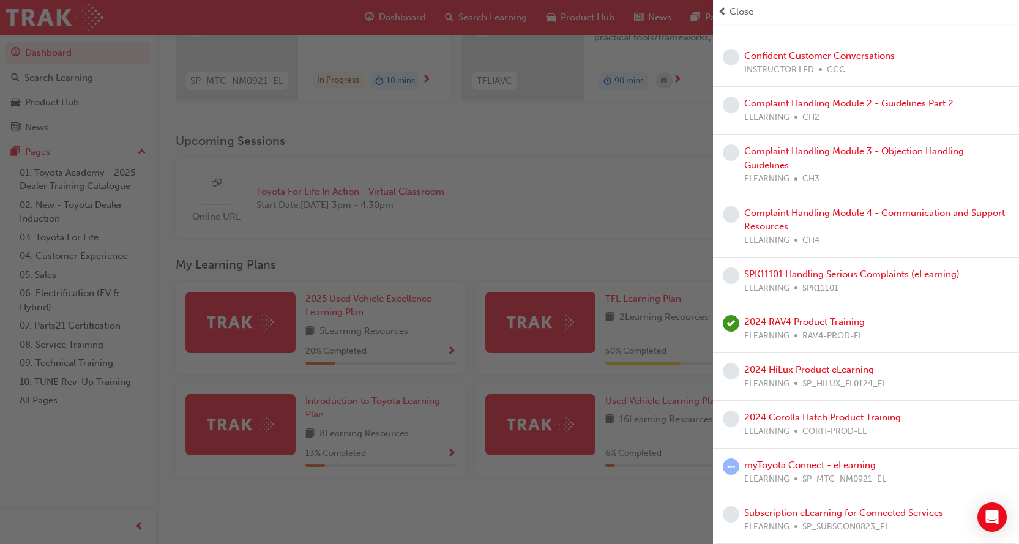
click at [534, 141] on div "button" at bounding box center [356, 272] width 713 height 544
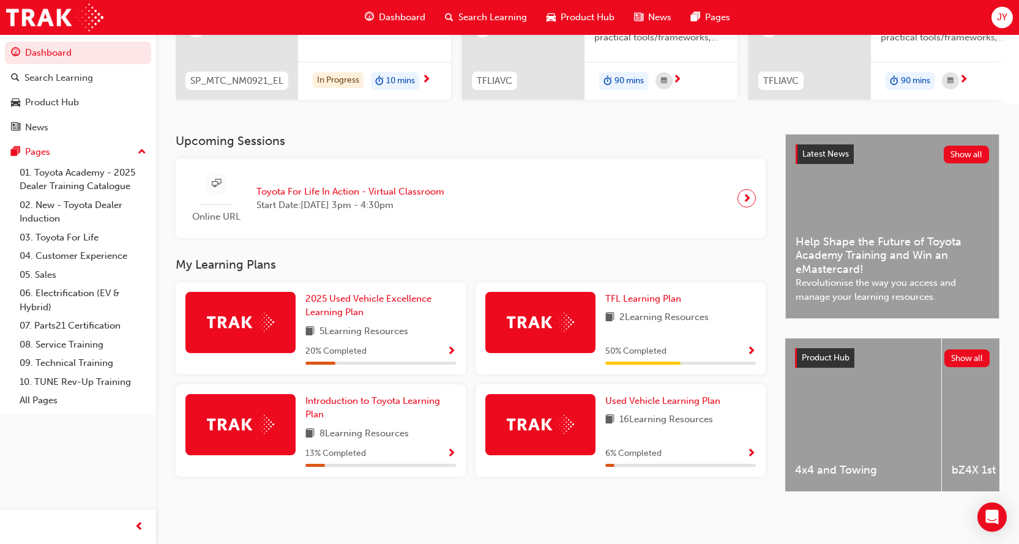
click at [451, 450] on span "Show Progress" at bounding box center [451, 453] width 9 height 11
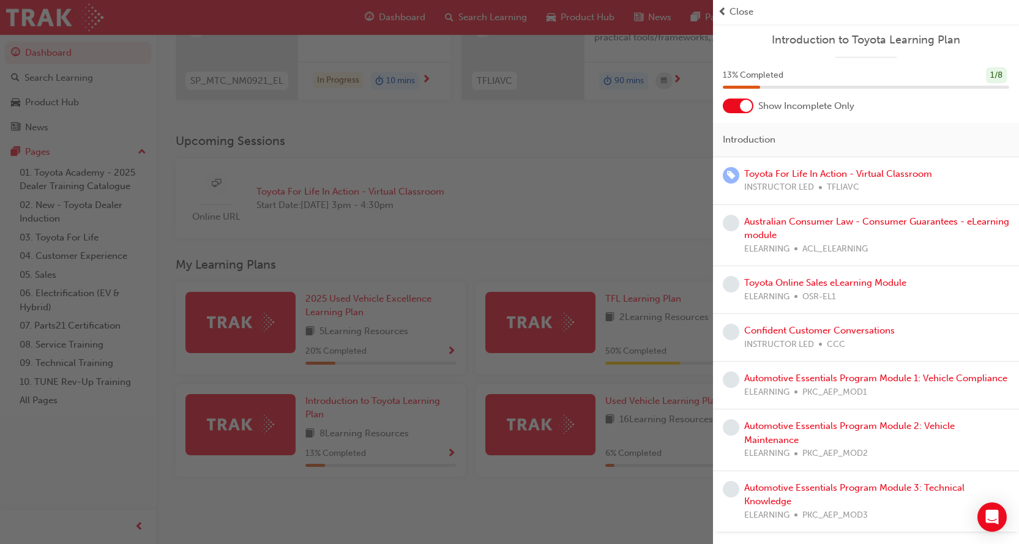
scroll to position [2, 0]
click at [742, 102] on div at bounding box center [746, 106] width 12 height 12
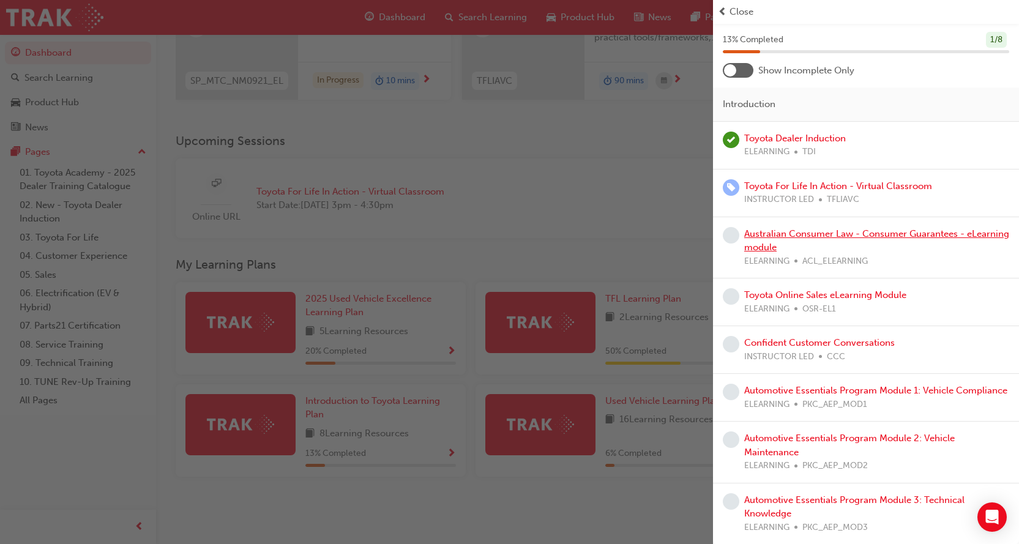
scroll to position [50, 0]
click at [607, 136] on div "button" at bounding box center [356, 272] width 713 height 544
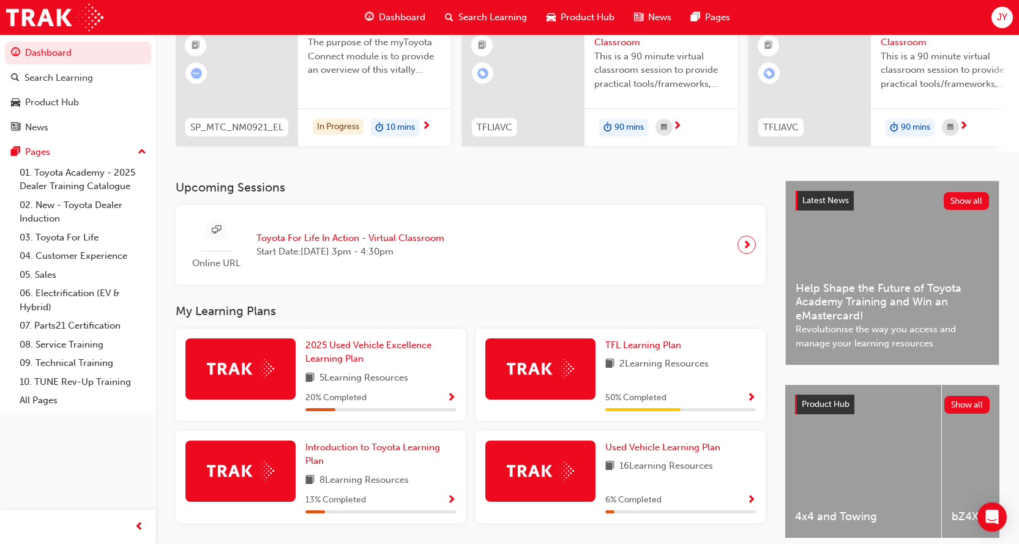
scroll to position [187, 0]
